Goal: Transaction & Acquisition: Purchase product/service

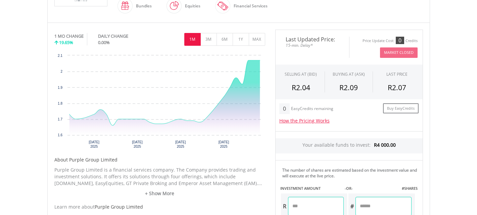
scroll to position [187, 0]
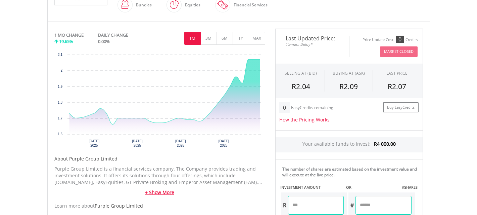
click at [162, 193] on link "+ Show More" at bounding box center [159, 192] width 211 height 7
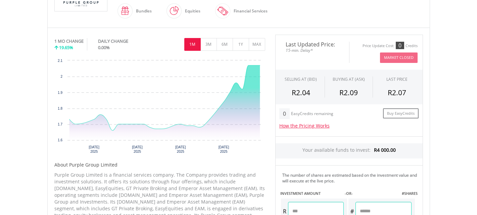
scroll to position [180, 0]
click at [207, 41] on button "3M" at bounding box center [209, 45] width 16 height 13
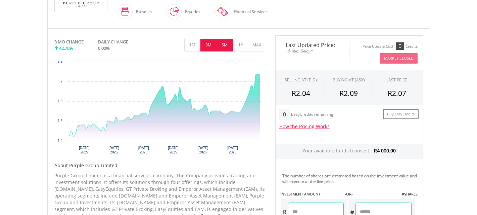
click at [225, 44] on button "6M" at bounding box center [225, 45] width 16 height 13
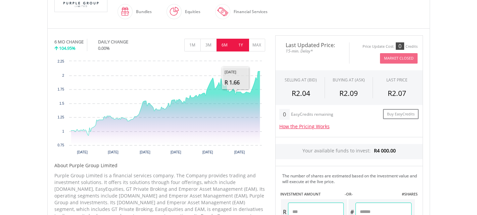
click at [241, 46] on button "1Y" at bounding box center [241, 45] width 16 height 13
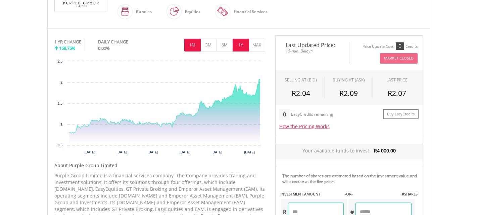
click at [190, 46] on button "1M" at bounding box center [192, 45] width 16 height 13
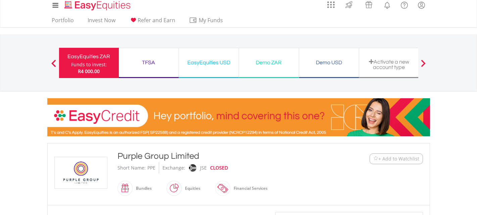
scroll to position [0, 0]
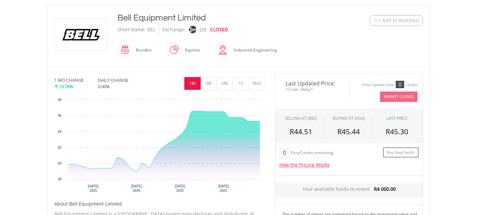
scroll to position [142, 0]
click at [209, 83] on button "3M" at bounding box center [209, 83] width 16 height 13
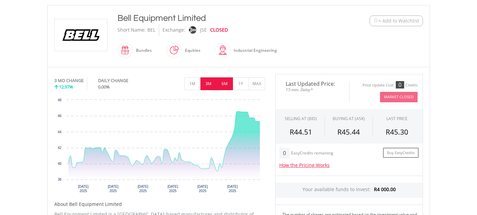
click at [224, 85] on button "6M" at bounding box center [225, 83] width 16 height 13
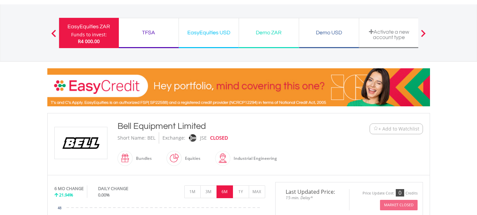
scroll to position [31, 0]
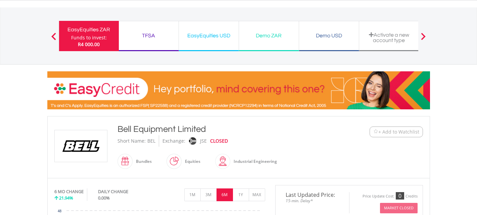
click at [52, 35] on span at bounding box center [53, 36] width 5 height 7
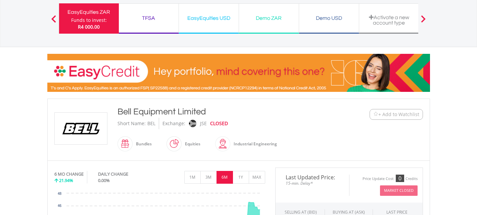
scroll to position [49, 0]
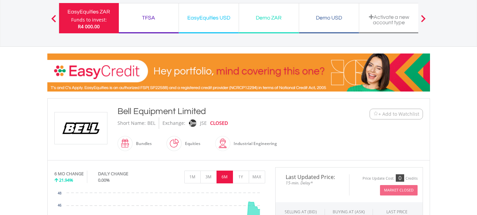
click at [54, 18] on span at bounding box center [53, 18] width 5 height 7
click at [53, 15] on span at bounding box center [53, 18] width 5 height 7
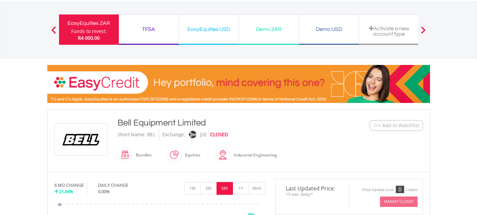
scroll to position [0, 0]
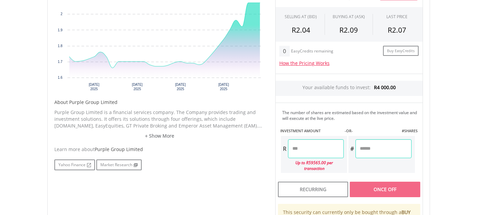
scroll to position [244, 0]
click at [301, 149] on input "number" at bounding box center [316, 148] width 56 height 19
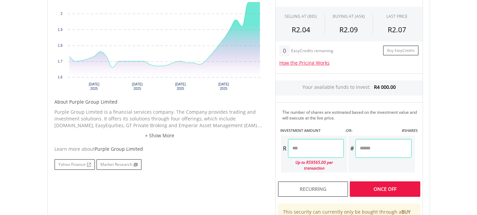
type input "******"
type input "********"
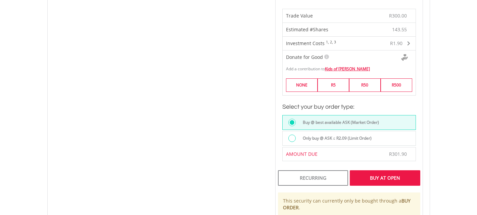
scroll to position [421, 0]
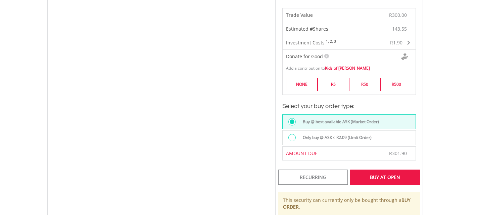
click at [378, 172] on div "Buy At Open" at bounding box center [385, 176] width 70 height 15
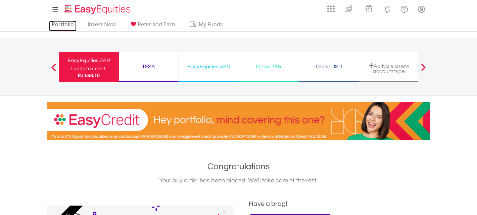
click at [63, 21] on link "Portfolio" at bounding box center [63, 26] width 28 height 10
